Goal: Navigation & Orientation: Understand site structure

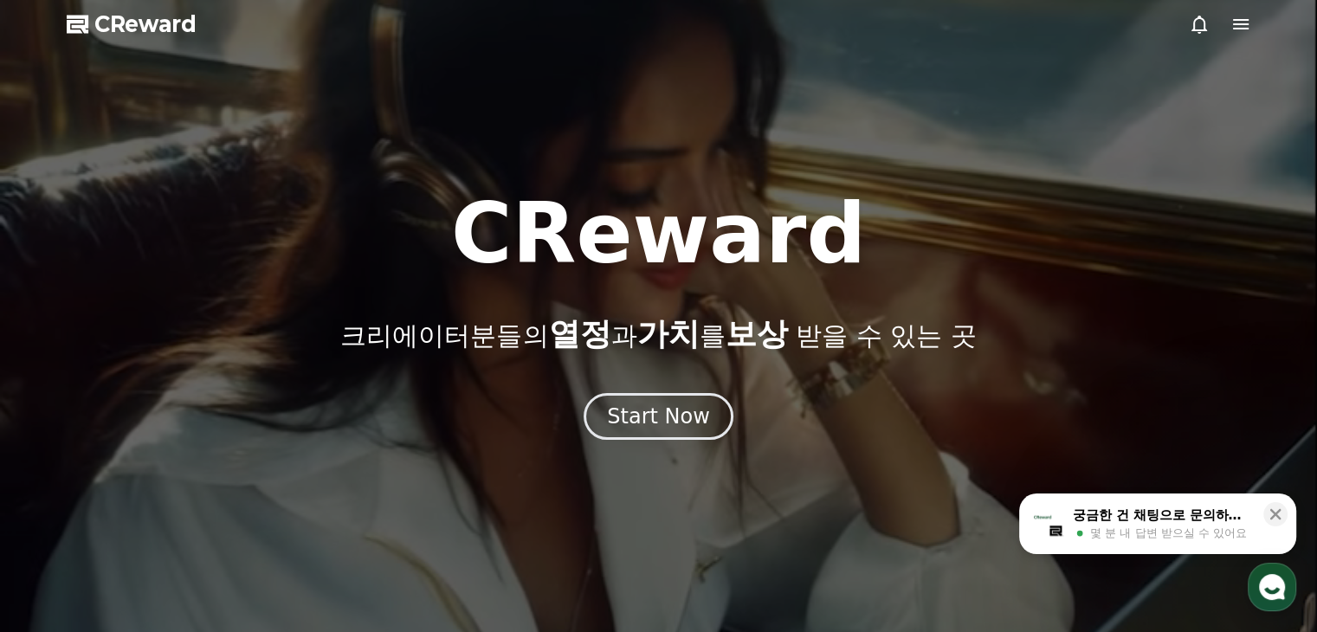
click at [662, 447] on div at bounding box center [658, 316] width 1317 height 632
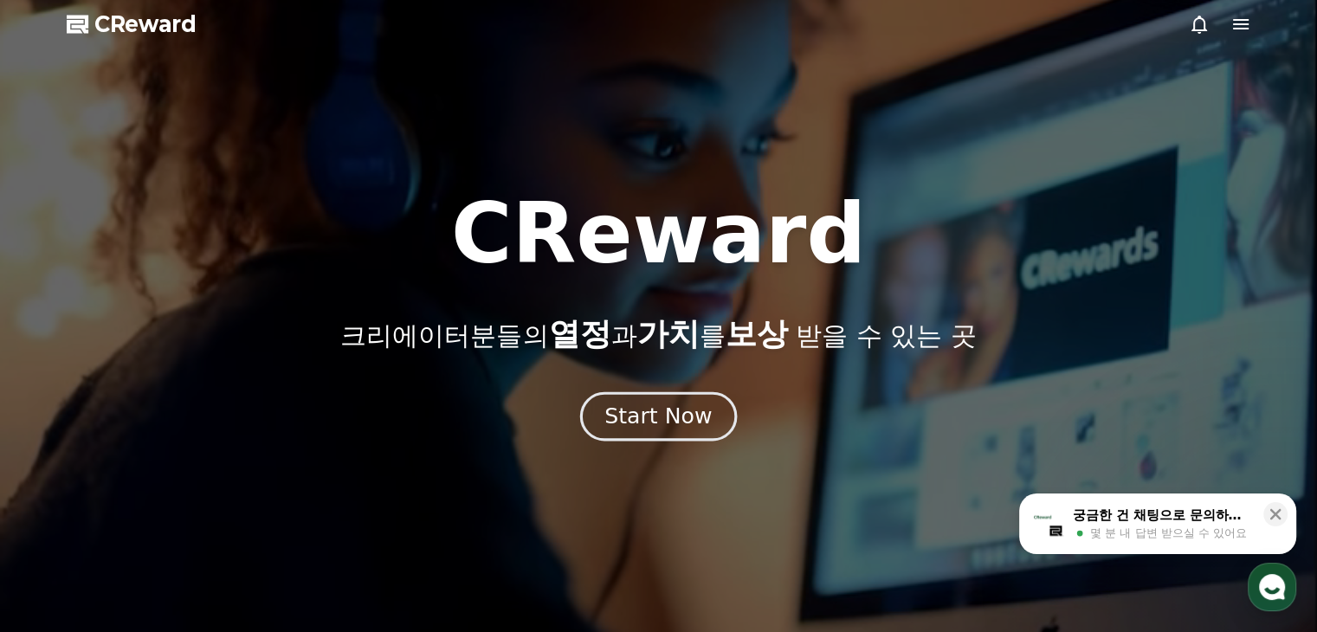
click at [671, 435] on button "Start Now" at bounding box center [658, 416] width 157 height 49
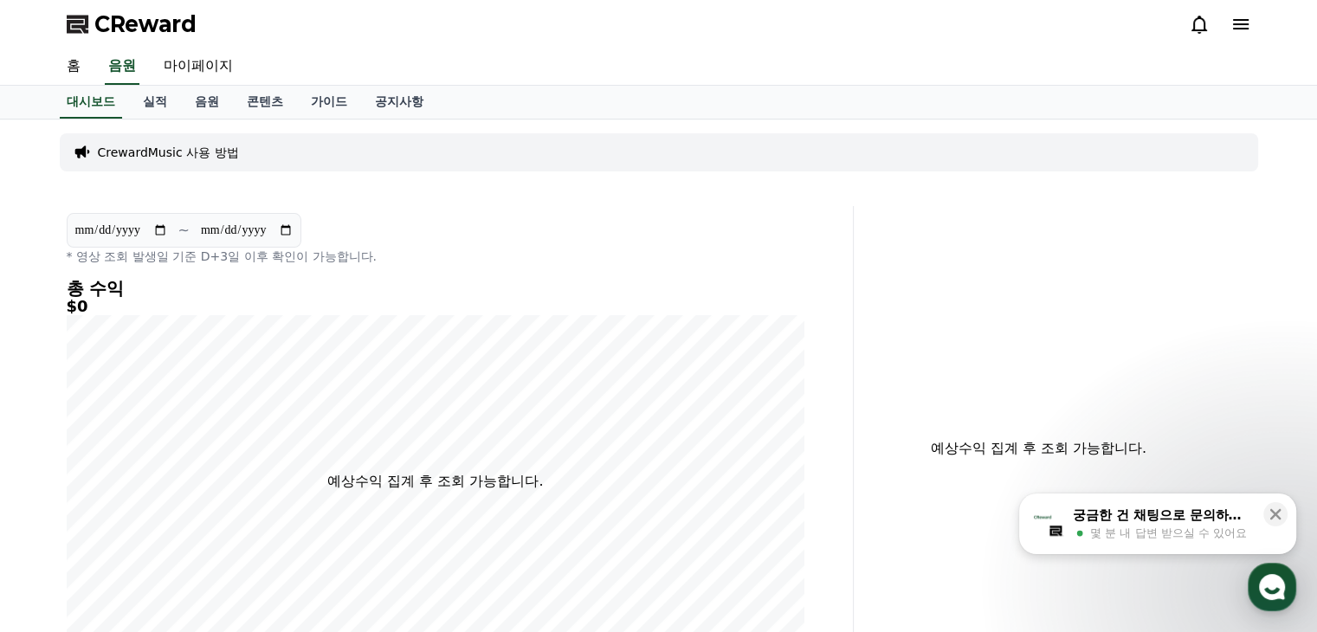
click at [1082, 526] on icon "button" at bounding box center [1080, 533] width 14 height 14
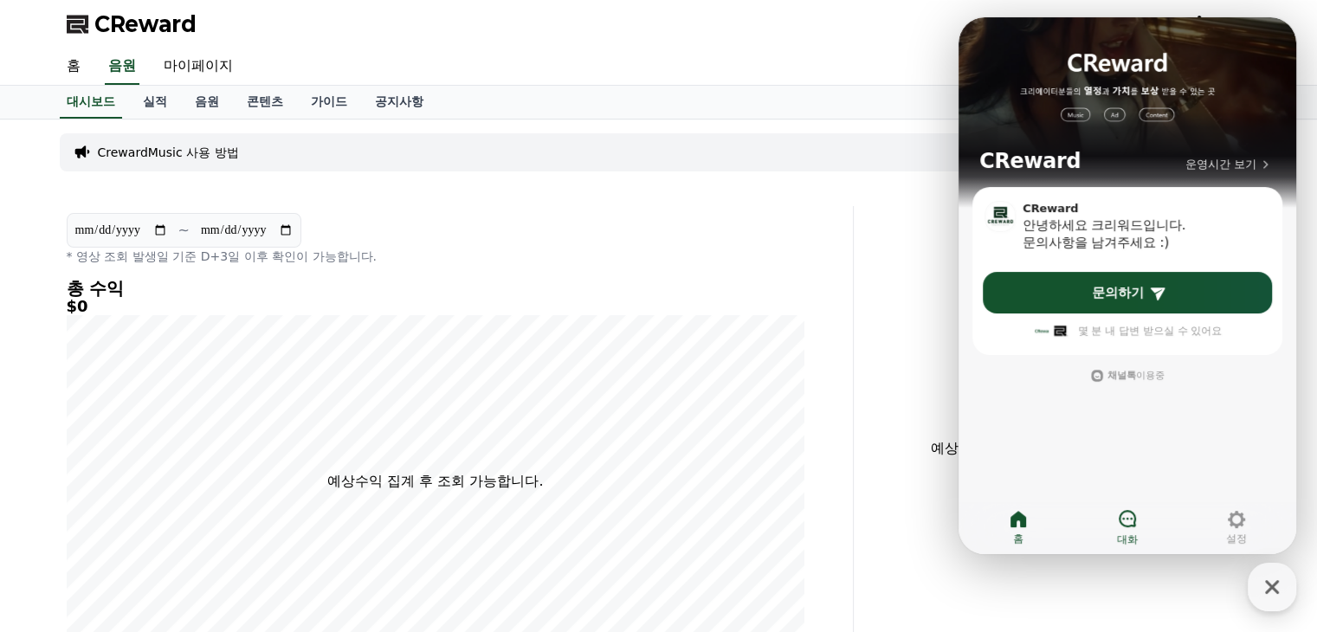
click at [1139, 520] on link "대화" at bounding box center [1127, 527] width 109 height 43
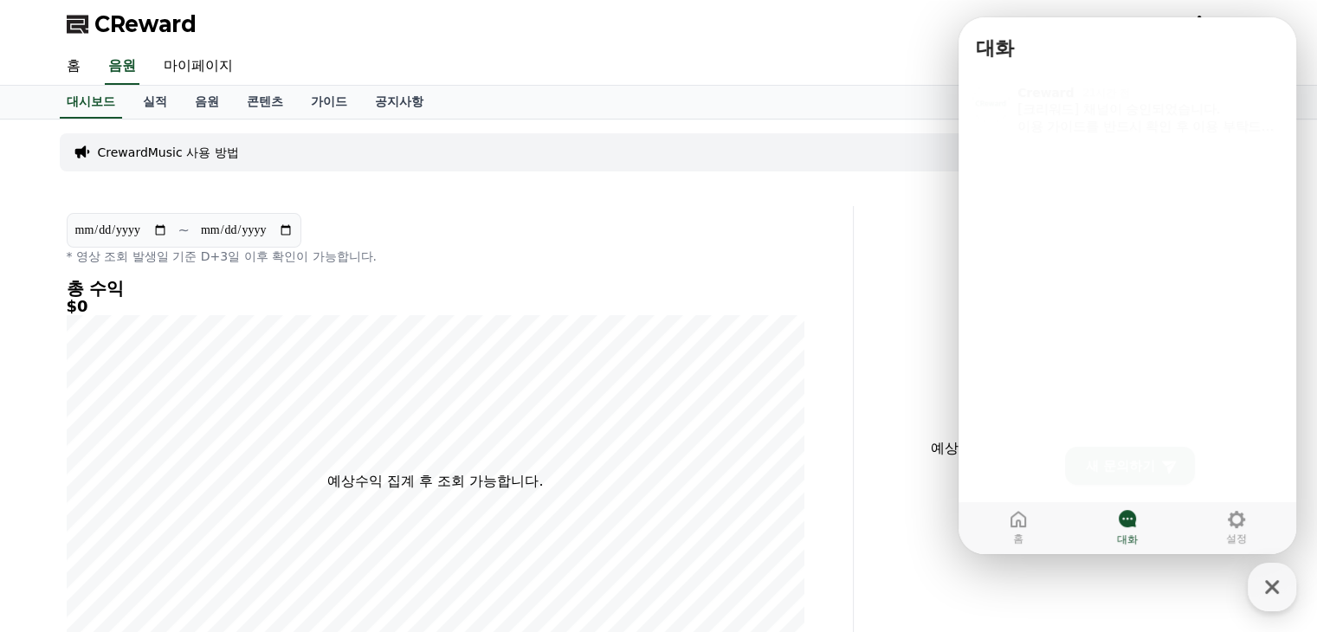
click at [881, 152] on div "CrewardMusic 사용 방법" at bounding box center [659, 152] width 1198 height 38
click at [831, 65] on div "홈 음원 마이페이지" at bounding box center [659, 66] width 1212 height 36
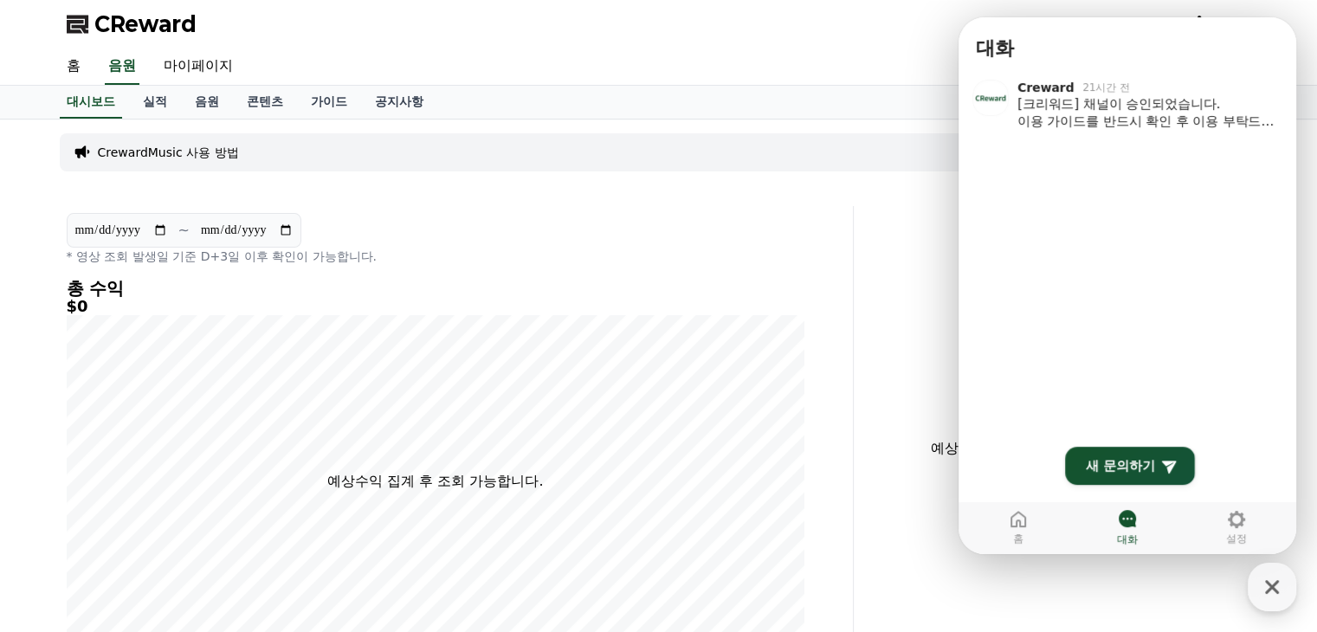
drag, startPoint x: 1254, startPoint y: 584, endPoint x: 1181, endPoint y: 565, distance: 75.4
click at [1255, 585] on div "button" at bounding box center [1272, 587] width 48 height 48
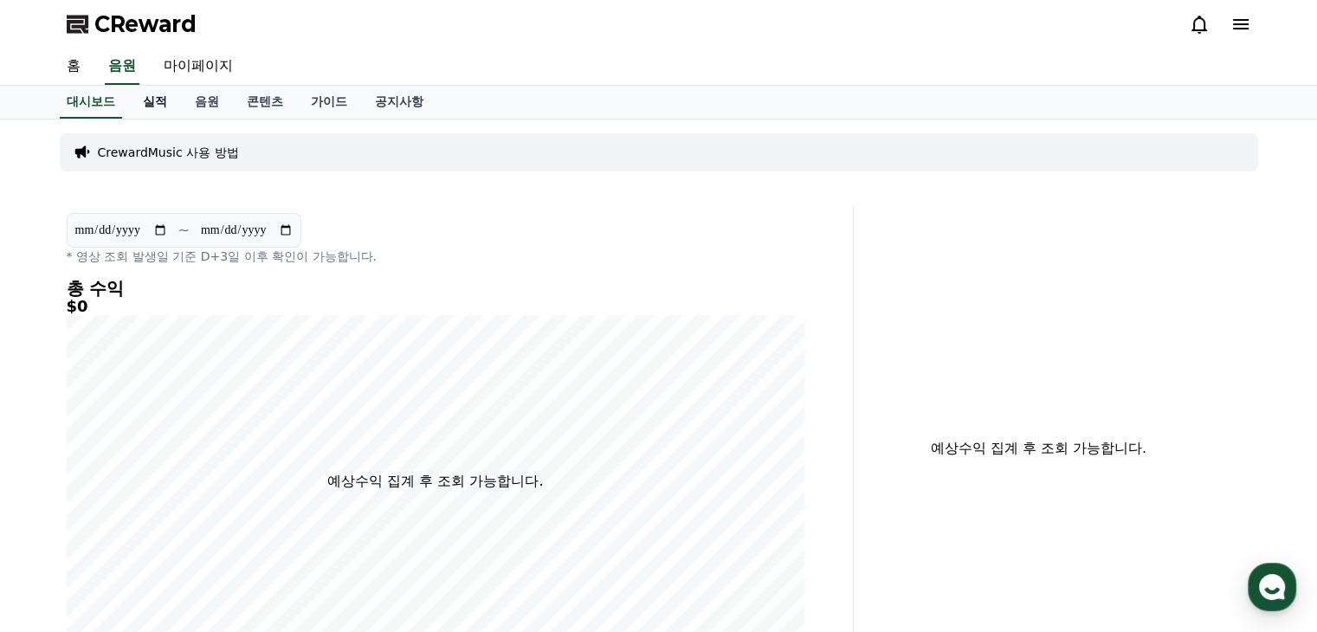
click at [166, 101] on link "실적" at bounding box center [155, 102] width 52 height 33
click at [207, 105] on link "음원" at bounding box center [207, 102] width 52 height 33
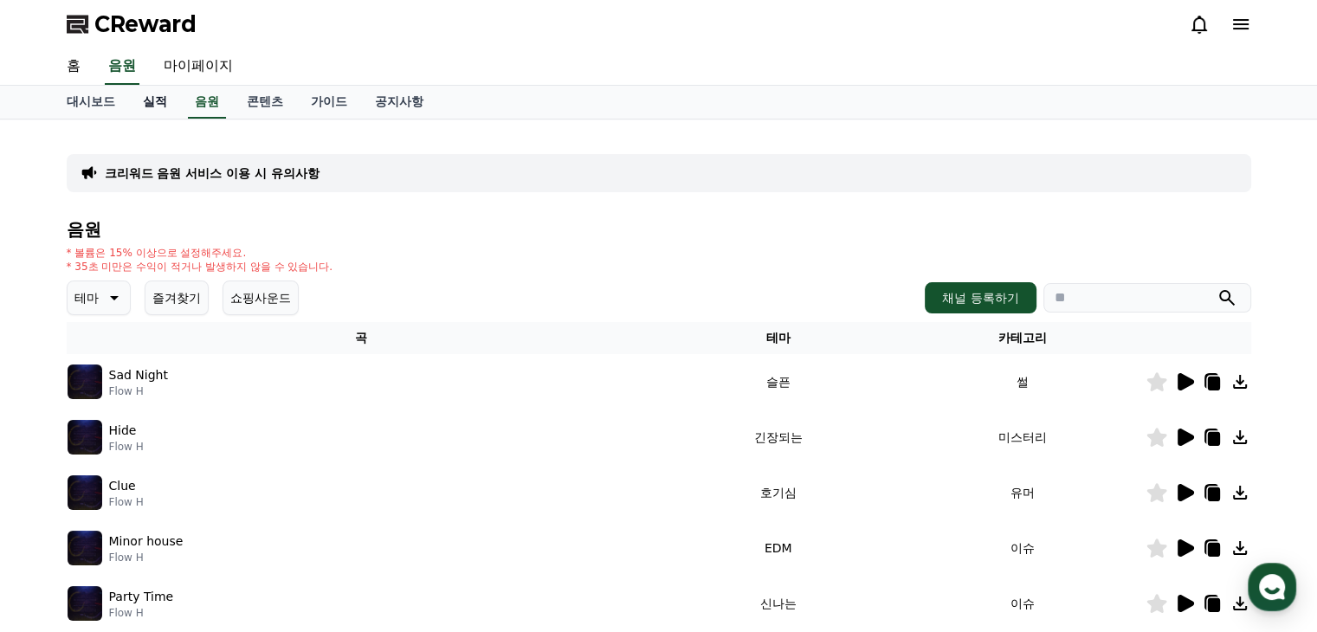
click at [157, 107] on link "실적" at bounding box center [155, 102] width 52 height 33
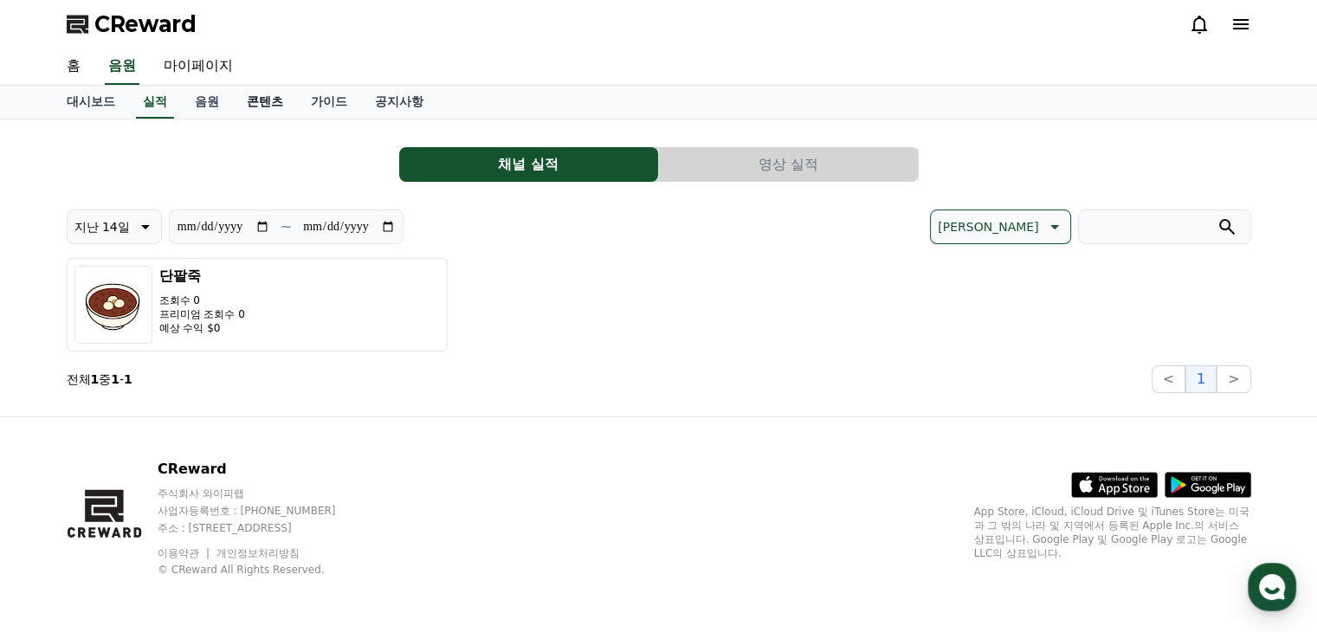
click at [250, 99] on link "콘텐츠" at bounding box center [265, 102] width 64 height 33
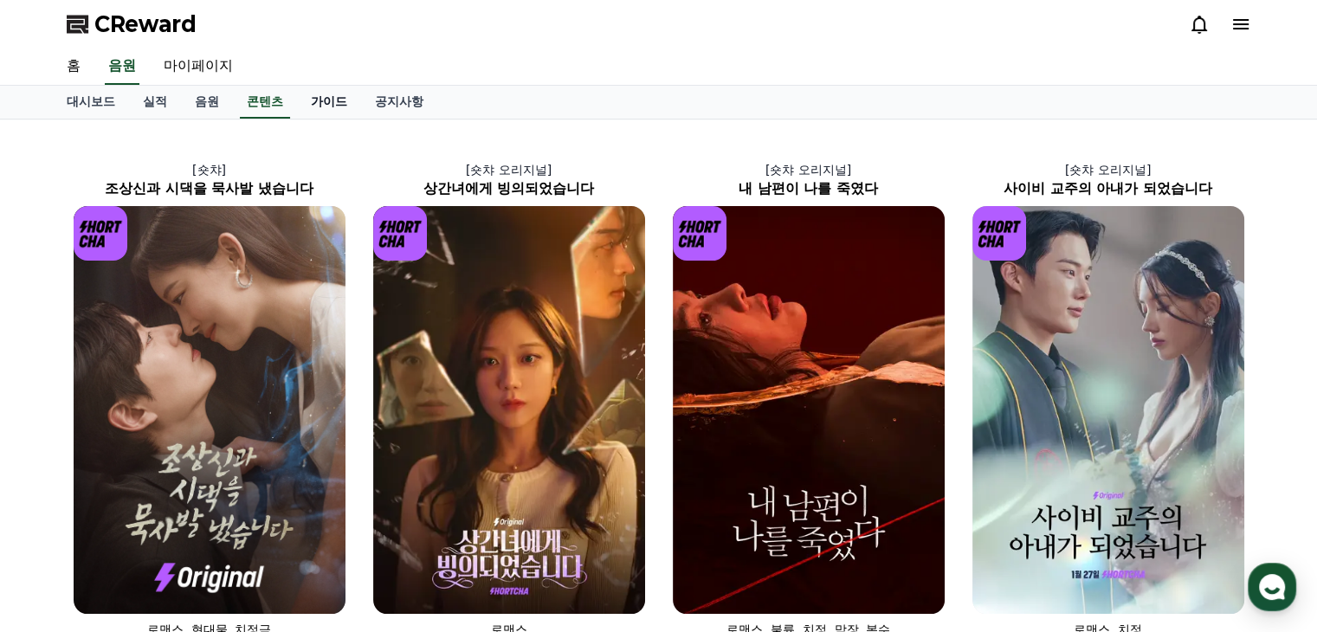
click at [307, 102] on link "가이드" at bounding box center [329, 102] width 64 height 33
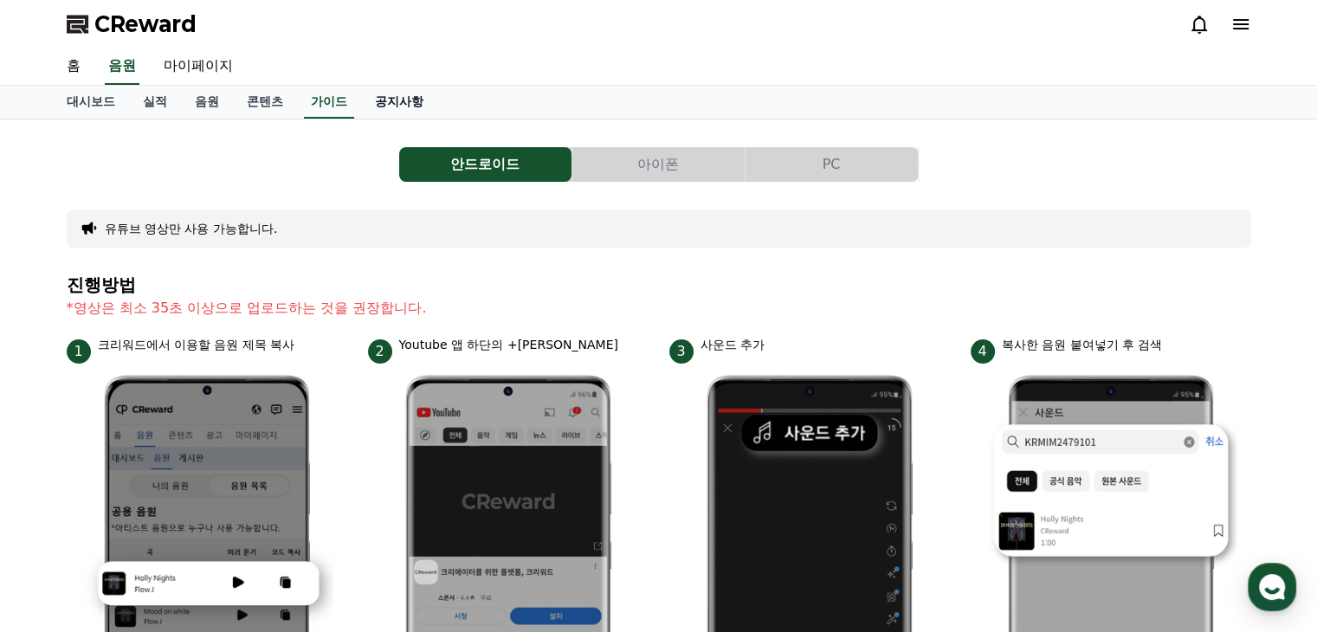
click at [383, 98] on link "공지사항" at bounding box center [399, 102] width 76 height 33
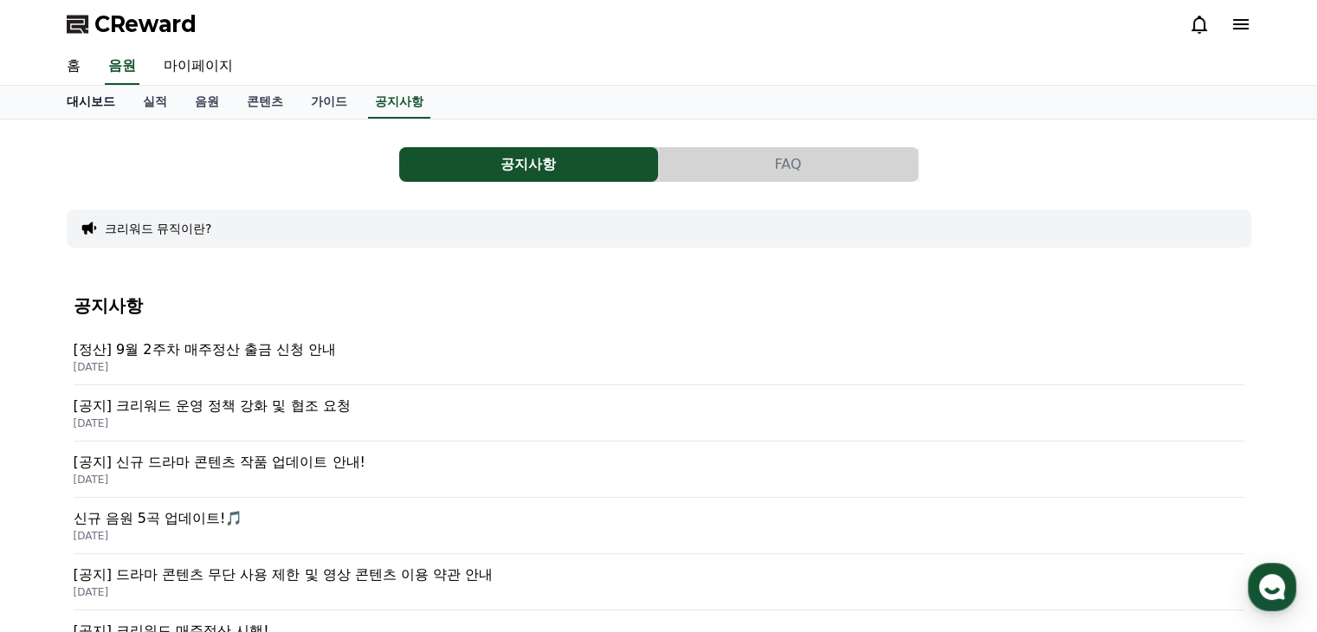
click at [76, 104] on link "대시보드" at bounding box center [91, 102] width 76 height 33
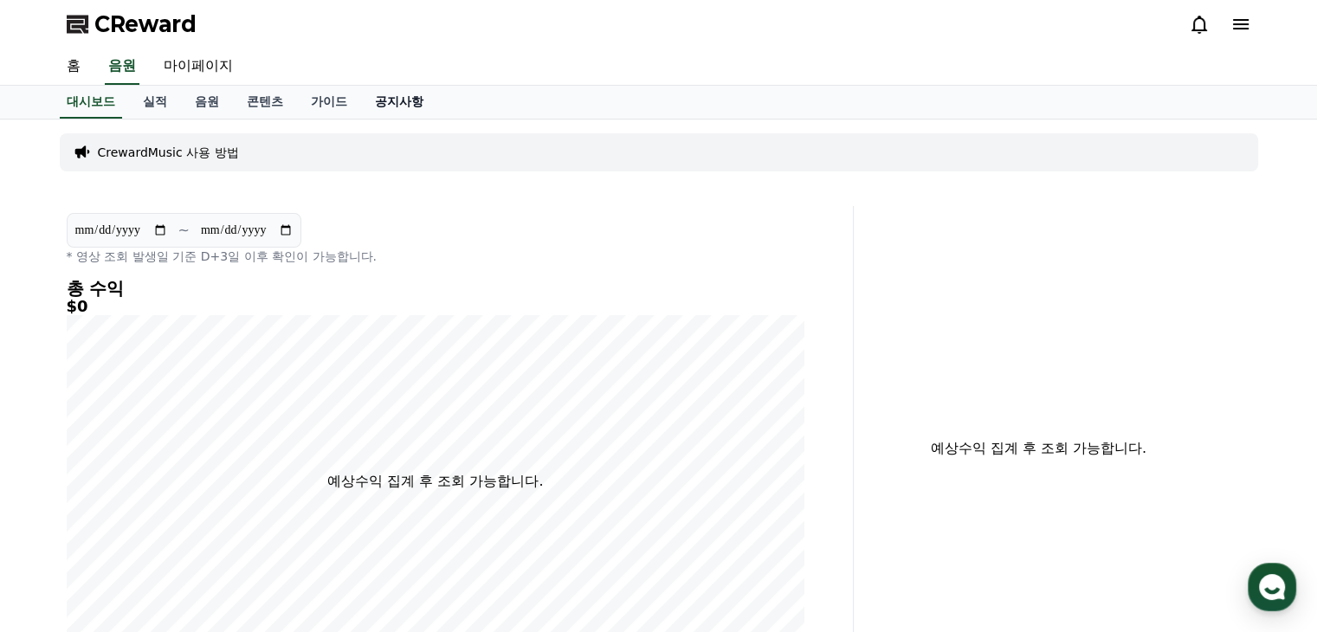
click at [422, 103] on link "공지사항" at bounding box center [399, 102] width 76 height 33
